Goal: Navigation & Orientation: Go to known website

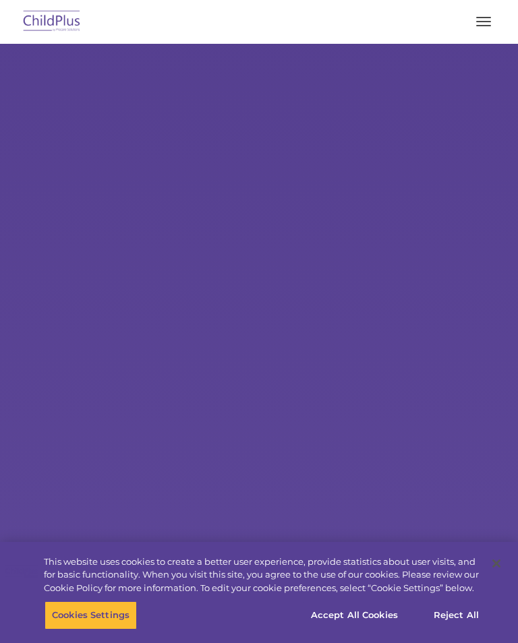
select select "MEDIUM"
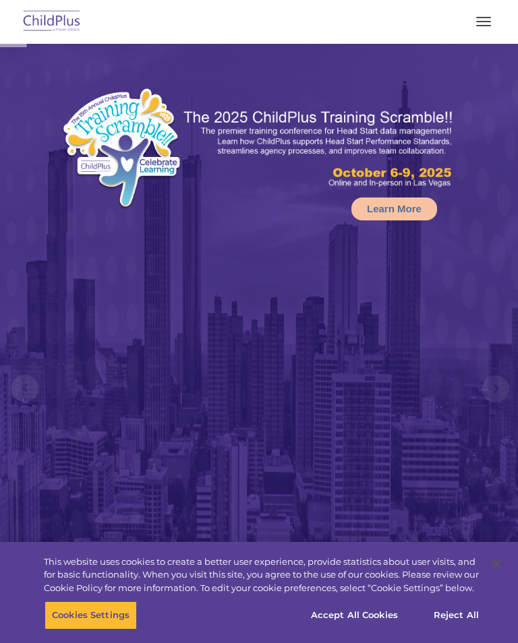
click at [490, 20] on button "button" at bounding box center [483, 22] width 28 height 22
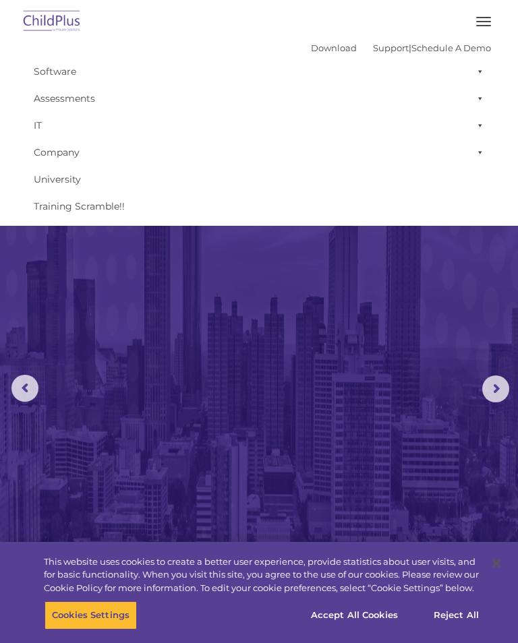
click at [484, 28] on button "button" at bounding box center [483, 22] width 28 height 22
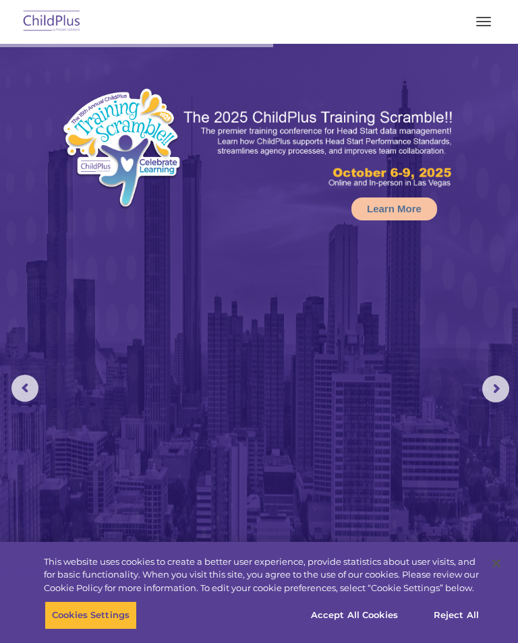
click at [489, 18] on button "button" at bounding box center [483, 22] width 28 height 22
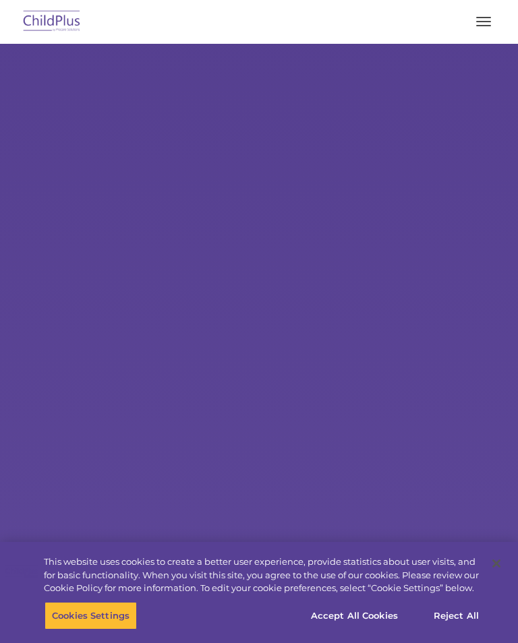
select select "MEDIUM"
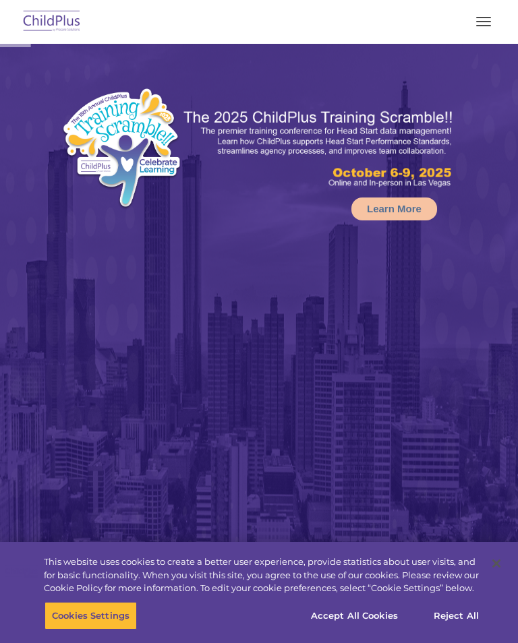
click at [478, 32] on button "button" at bounding box center [483, 22] width 28 height 22
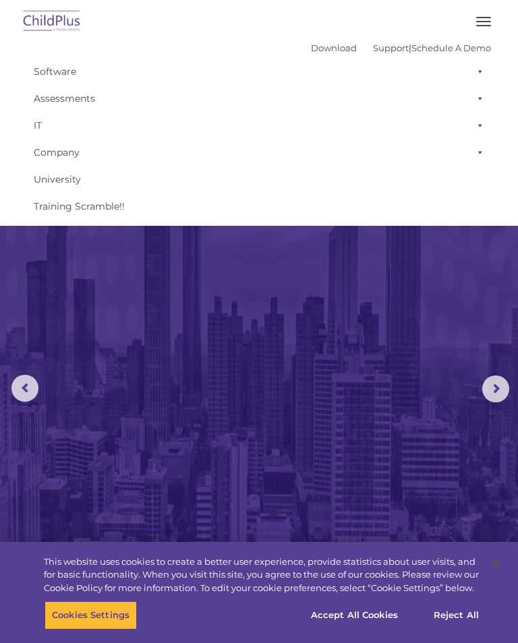
click at [481, 69] on span at bounding box center [477, 71] width 13 height 27
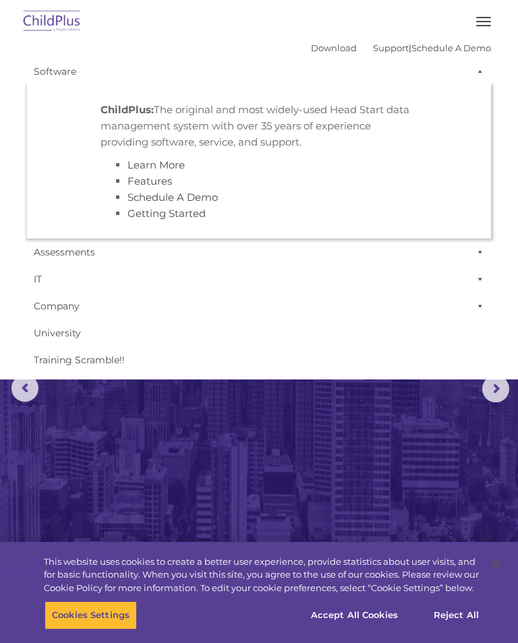
click at [483, 73] on span at bounding box center [477, 71] width 13 height 27
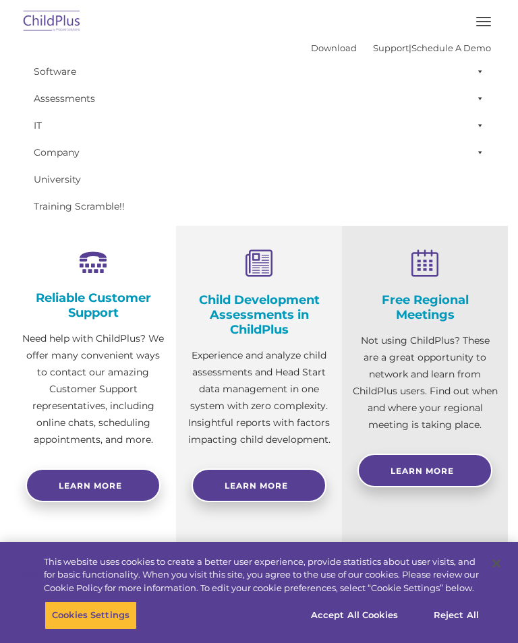
scroll to position [619, 0]
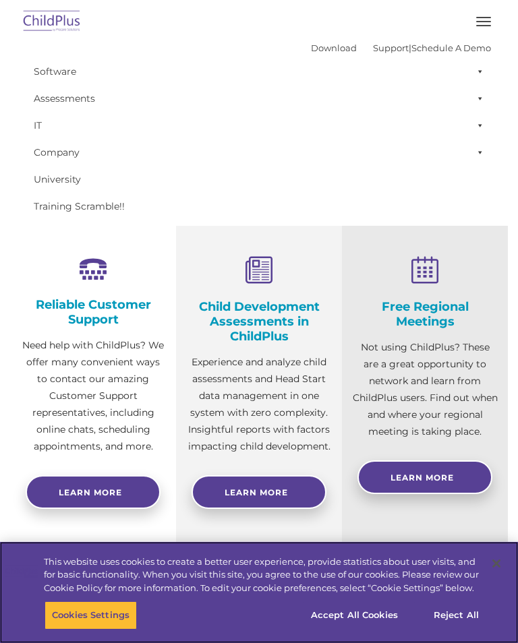
click at [492, 578] on button "Close" at bounding box center [496, 564] width 30 height 30
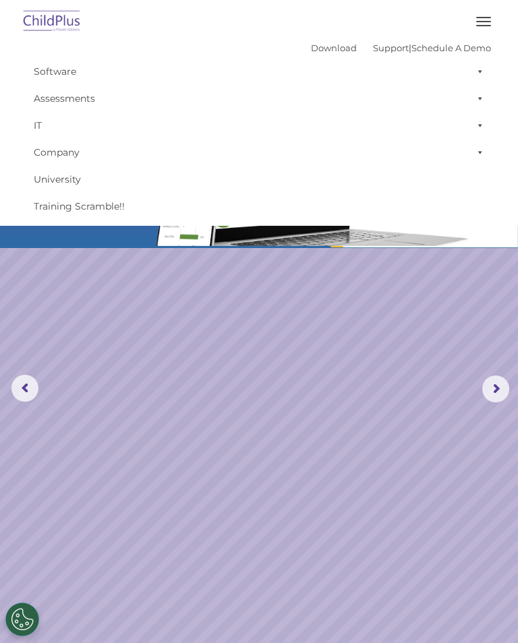
scroll to position [0, 0]
click at [51, 20] on img at bounding box center [51, 22] width 63 height 32
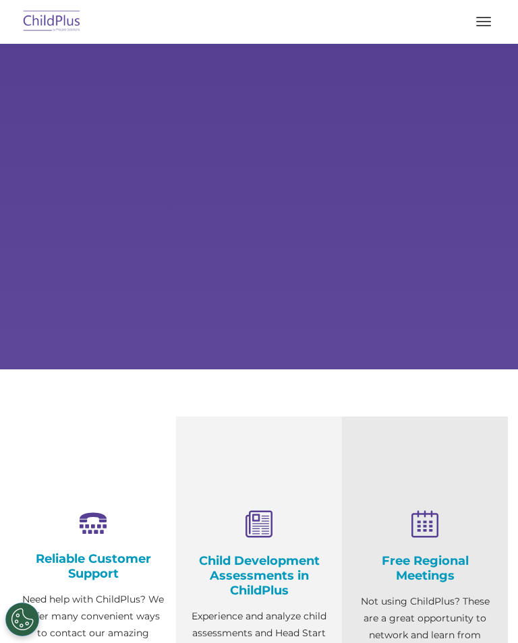
select select "MEDIUM"
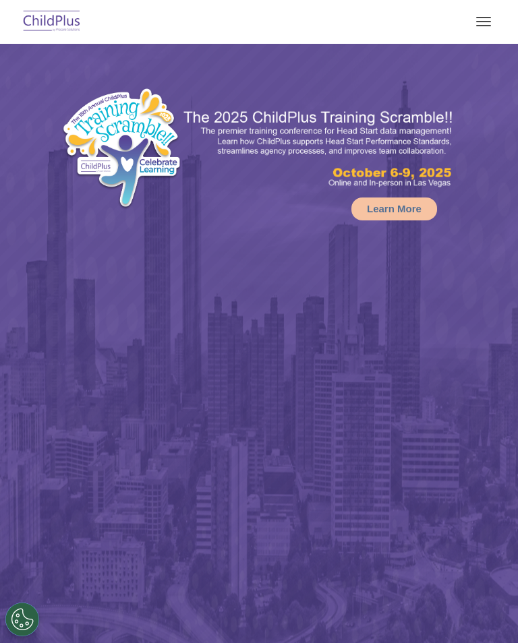
click at [482, 11] on button "button" at bounding box center [483, 22] width 28 height 22
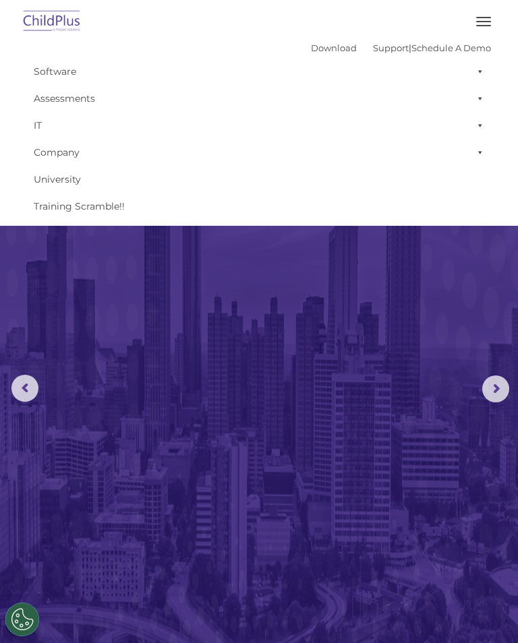
click at [47, 154] on link "Company" at bounding box center [259, 152] width 464 height 27
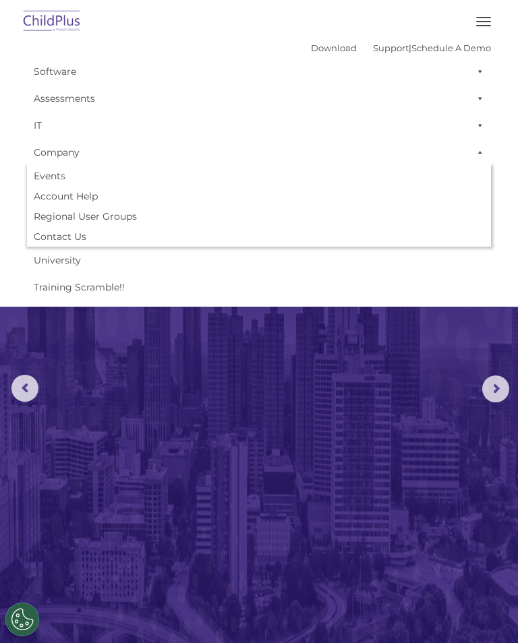
click at [62, 262] on link "University" at bounding box center [259, 260] width 464 height 27
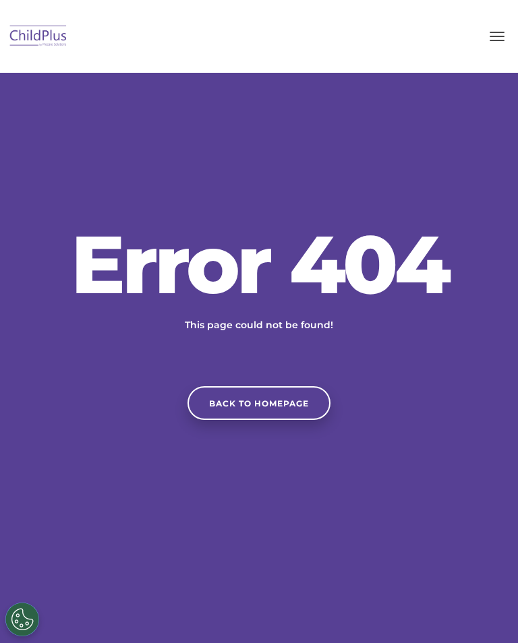
click at [253, 413] on link "Back to homepage" at bounding box center [258, 403] width 143 height 34
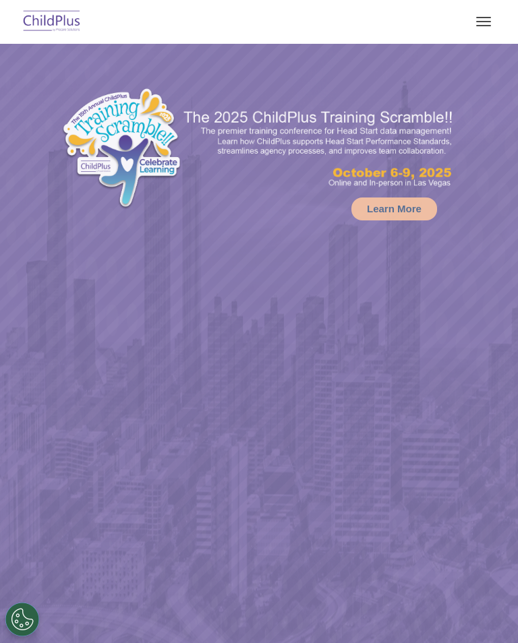
select select "MEDIUM"
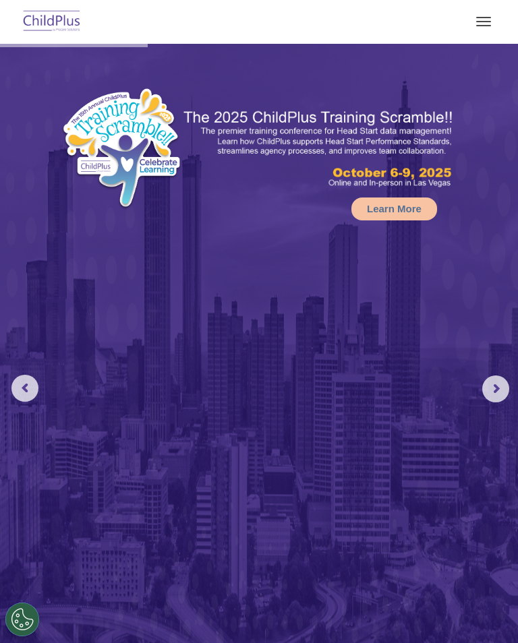
click at [497, 16] on button "button" at bounding box center [483, 22] width 28 height 22
